Goal: Information Seeking & Learning: Find specific fact

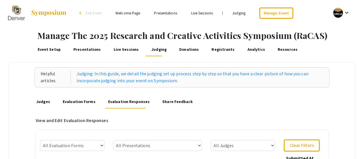
click at [163, 16] on link "Presentations" at bounding box center [165, 12] width 23 height 5
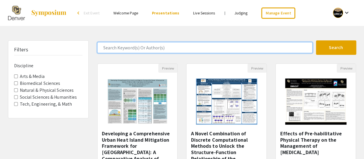
click at [141, 50] on input "Search Keyword(s) Or Author(s)" at bounding box center [204, 47] width 215 height 11
type input "biology"
click at [316, 40] on button "Search" at bounding box center [336, 47] width 40 height 14
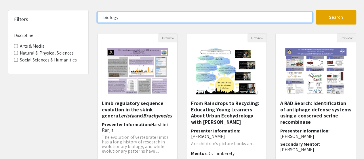
scroll to position [30, 0]
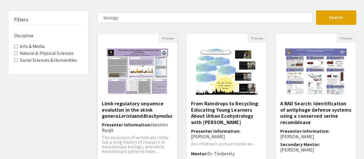
click at [117, 115] on h5 "Limb regulatory sequence evolution in the skink genera Lerista and Brachymeles" at bounding box center [137, 109] width 71 height 19
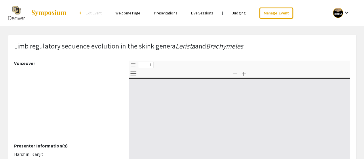
select select "custom"
type input "0"
select select "custom"
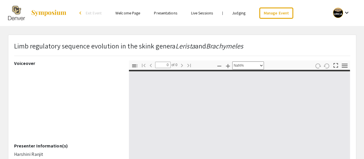
type input "1"
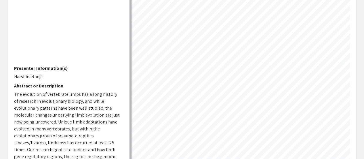
select select "auto"
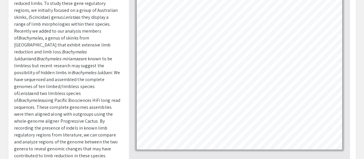
scroll to position [198, 0]
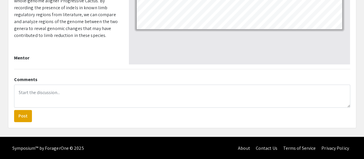
drag, startPoint x: 45, startPoint y: 59, endPoint x: 13, endPoint y: 59, distance: 31.4
copy p "[PERSON_NAME]"
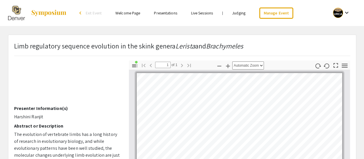
scroll to position [0, 0]
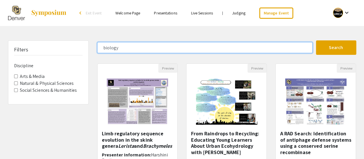
click at [124, 47] on input "biology" at bounding box center [204, 47] width 215 height 11
type input "microbiology"
click at [316, 40] on button "Search" at bounding box center [336, 47] width 40 height 14
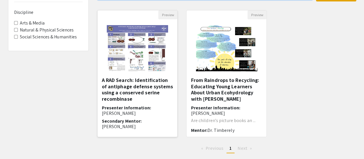
scroll to position [53, 0]
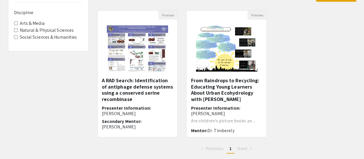
click at [129, 79] on h5 "A RAD Search: Identification of antiphage defense systems using a conserved ser…" at bounding box center [137, 89] width 71 height 25
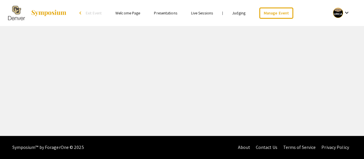
select select "custom"
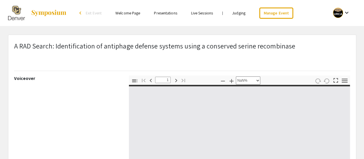
type input "0"
select select "custom"
type input "1"
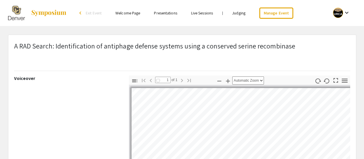
scroll to position [200, 0]
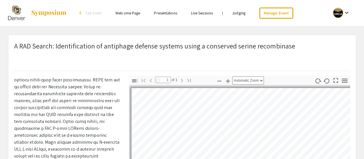
select select "auto"
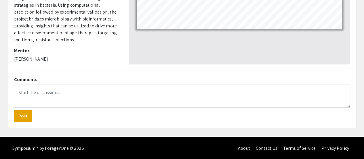
scroll to position [212, 0]
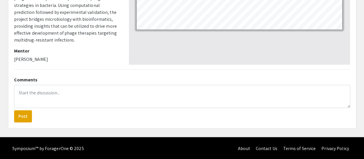
drag, startPoint x: 58, startPoint y: 57, endPoint x: 14, endPoint y: 60, distance: 44.1
click at [14, 60] on p "[PERSON_NAME]" at bounding box center [67, 59] width 106 height 7
copy p "[PERSON_NAME]"
click at [14, 60] on p "[PERSON_NAME]" at bounding box center [67, 59] width 106 height 7
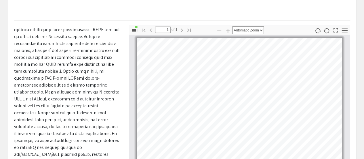
scroll to position [0, 0]
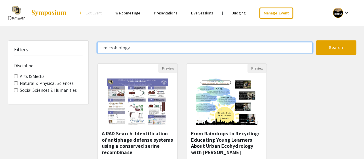
click at [139, 47] on input "microbiology" at bounding box center [204, 47] width 215 height 11
type input "biology"
click at [316, 40] on button "Search" at bounding box center [336, 47] width 40 height 14
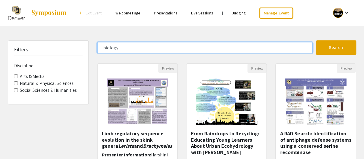
click at [150, 43] on input "biology" at bounding box center [204, 47] width 215 height 11
type input "p"
type input "medicine"
click at [316, 40] on button "Search" at bounding box center [336, 47] width 40 height 14
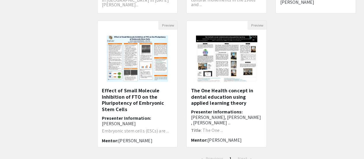
scroll to position [176, 0]
click at [129, 95] on h5 "Effect of Small Molecule Inhibition of FTO on the Pluripotency of Embryonic Ste…" at bounding box center [137, 99] width 71 height 25
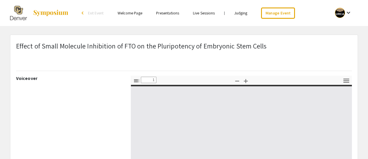
select select "custom"
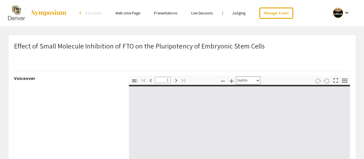
type input "0"
select select "custom"
type input "1"
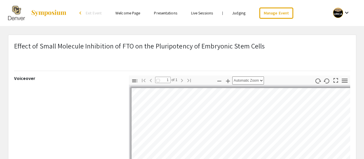
select select "auto"
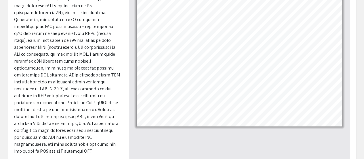
scroll to position [148, 0]
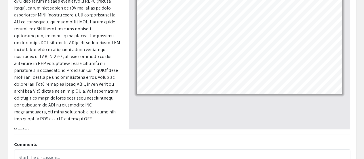
drag, startPoint x: 56, startPoint y: 123, endPoint x: 12, endPoint y: 124, distance: 43.5
click at [12, 124] on div "Voiceover Presenter Information(s) [PERSON_NAME] Abstract or Description Mentor…" at bounding box center [67, 27] width 115 height 201
copy p "[PERSON_NAME]"
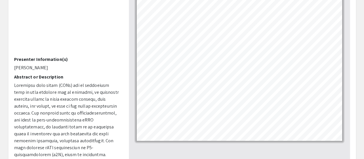
scroll to position [0, 0]
